Goal: Transaction & Acquisition: Purchase product/service

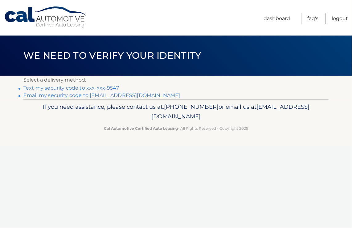
click at [55, 89] on link "Text my security code to xxx-xxx-9547" at bounding box center [71, 88] width 96 height 6
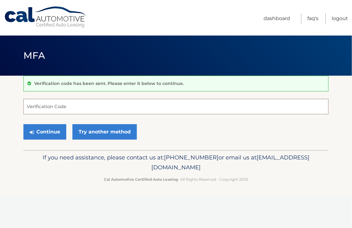
click at [51, 110] on input "Verification Code" at bounding box center [176, 106] width 306 height 15
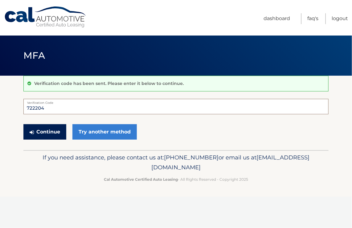
type input "722204"
click at [57, 133] on button "Continue" at bounding box center [44, 131] width 43 height 15
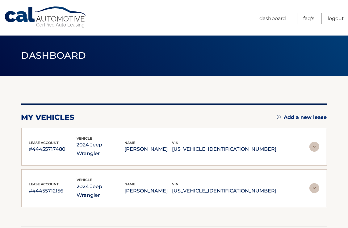
click at [67, 186] on p "#44455712156" at bounding box center [53, 190] width 48 height 9
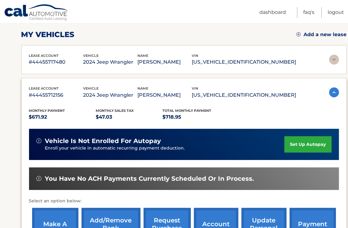
scroll to position [103, 0]
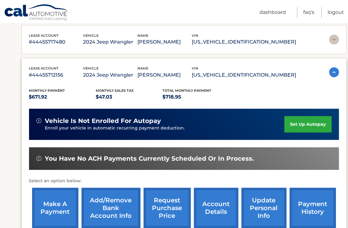
click at [59, 210] on link "make a payment" at bounding box center [55, 208] width 46 height 40
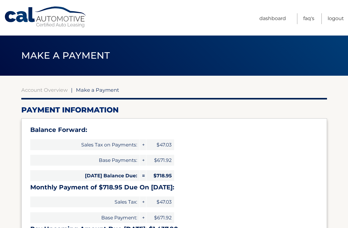
select select "MzRmYTI2NzAtMzY1OS00NDQ0LTk4ZmMtZWM1Yzc0OGU2ZWNi"
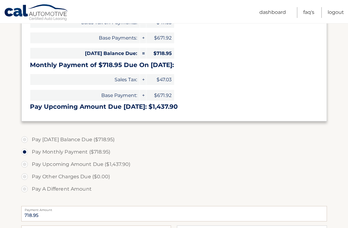
scroll to position [123, 0]
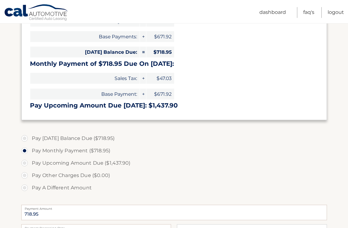
click at [63, 138] on label "Pay [DATE] Balance Due ($718.95)" at bounding box center [174, 138] width 306 height 12
click at [30, 138] on input "Pay [DATE] Balance Due ($718.95)" at bounding box center [27, 137] width 6 height 10
radio input "true"
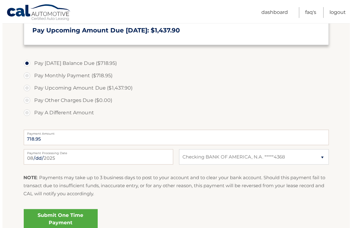
scroll to position [206, 0]
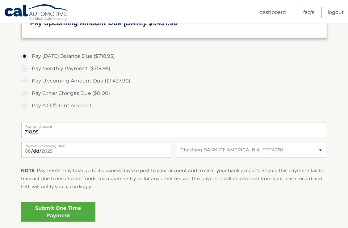
click at [56, 210] on link "Submit One Time Payment" at bounding box center [58, 212] width 74 height 20
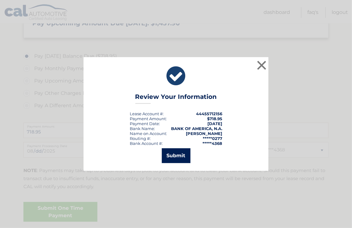
click at [179, 151] on button "Submit" at bounding box center [176, 155] width 29 height 15
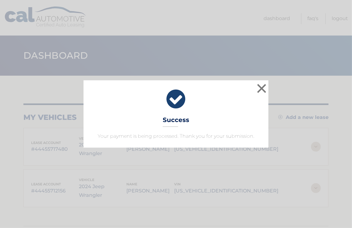
click at [238, 32] on div "× Success Your payment is being processed. Thank you for your submission. Loadi…" at bounding box center [176, 114] width 352 height 228
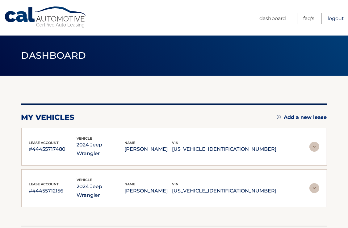
click at [340, 18] on link "Logout" at bounding box center [335, 18] width 16 height 11
